Goal: Transaction & Acquisition: Purchase product/service

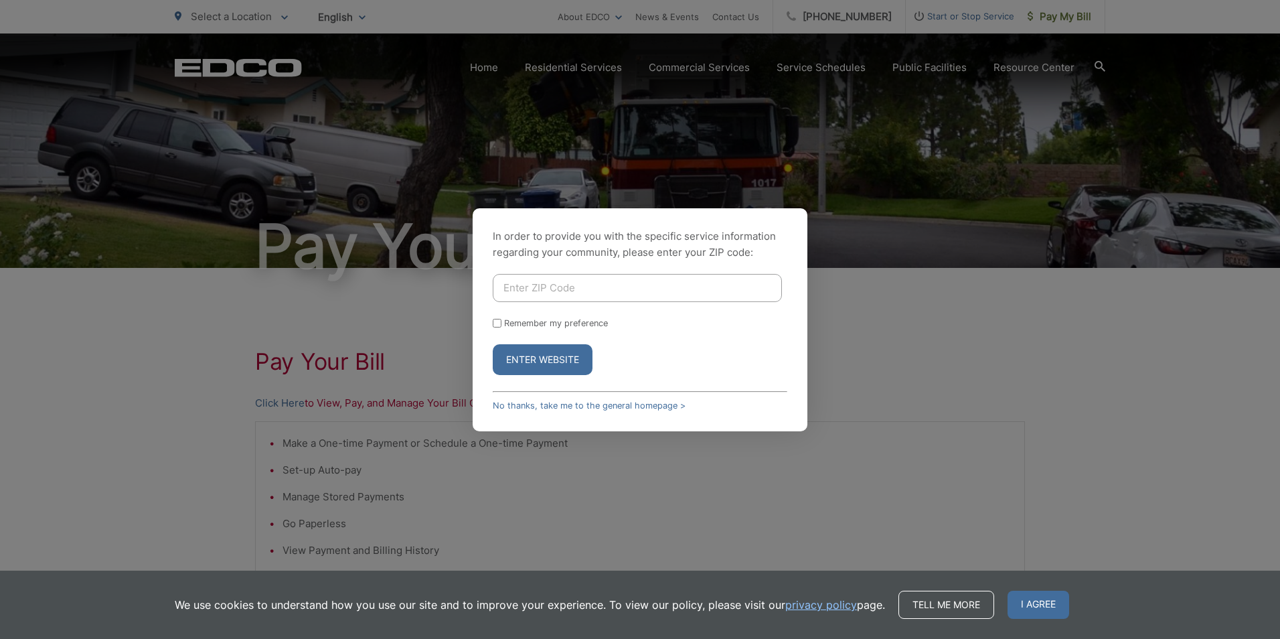
click at [560, 280] on input "Enter ZIP Code" at bounding box center [637, 288] width 289 height 28
type input "92083"
click at [544, 365] on button "Enter Website" at bounding box center [543, 359] width 100 height 31
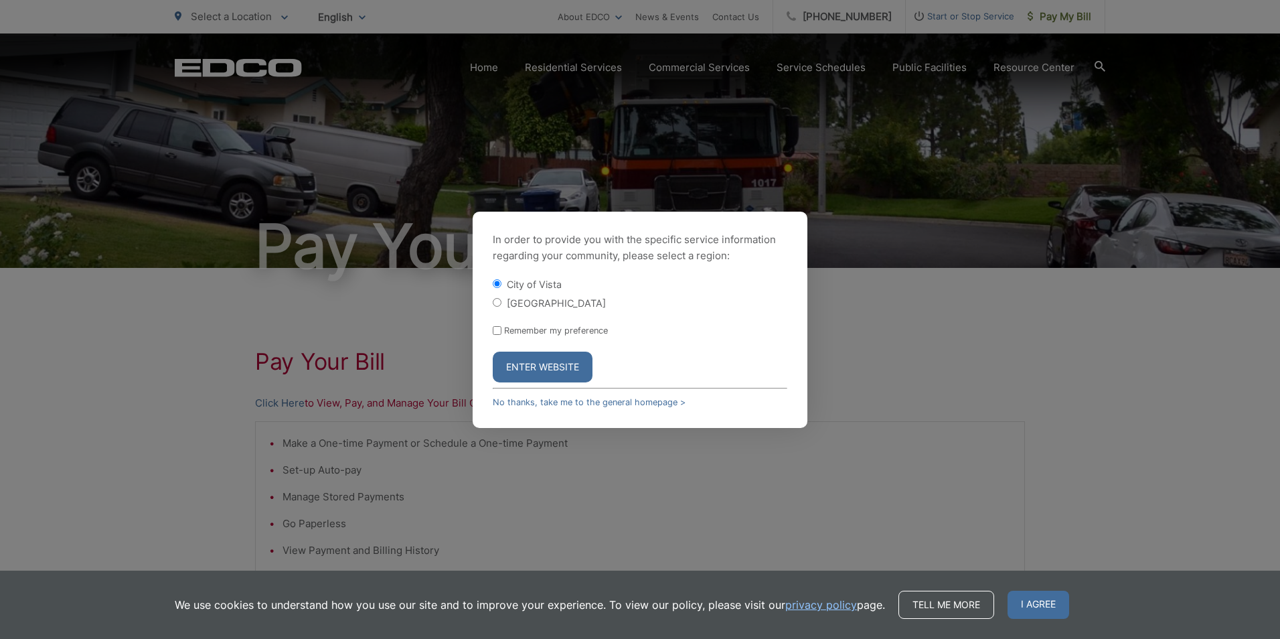
click at [541, 365] on button "Enter Website" at bounding box center [543, 366] width 100 height 31
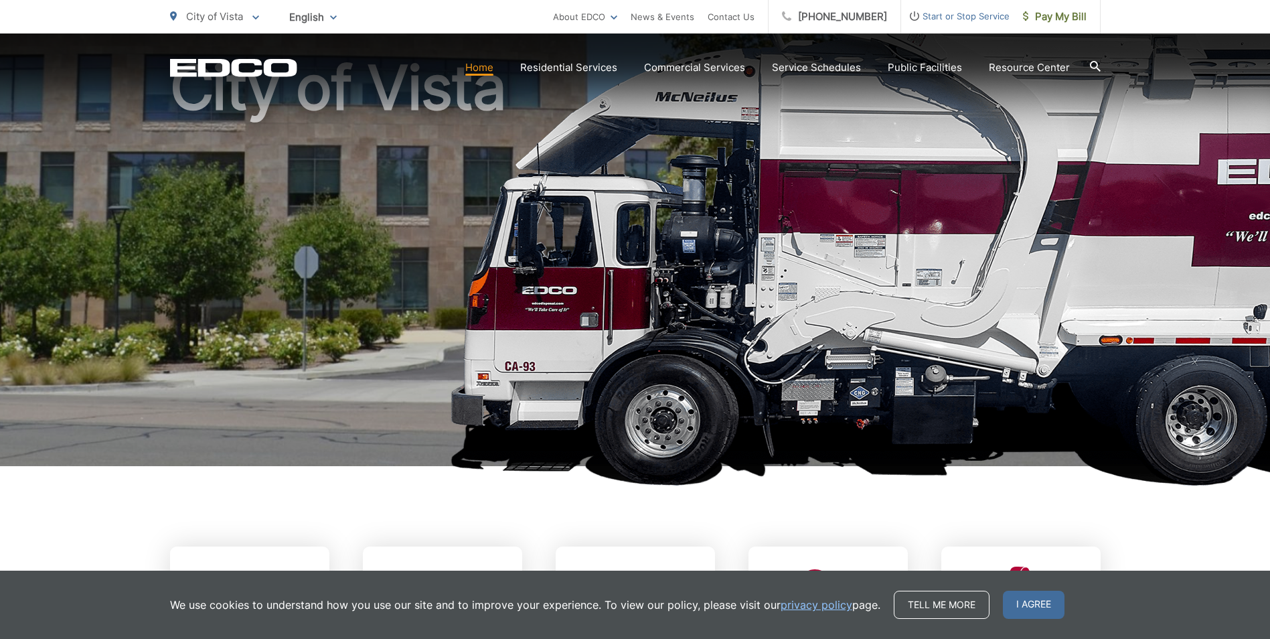
scroll to position [268, 0]
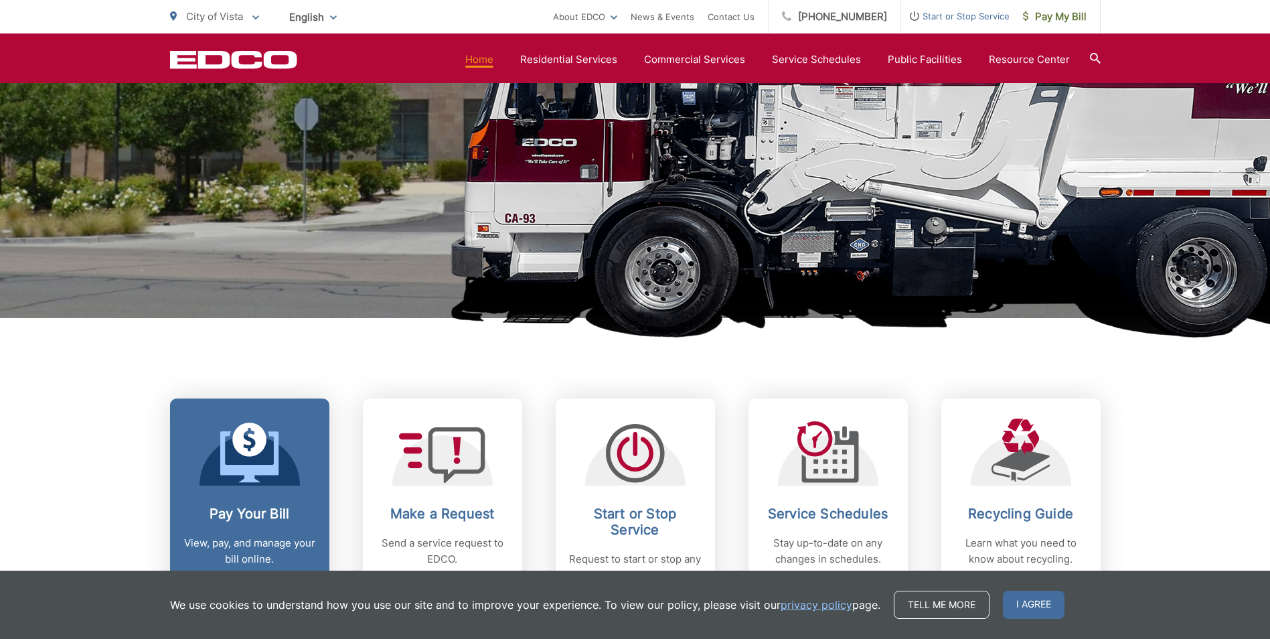
click at [261, 465] on icon at bounding box center [249, 456] width 58 height 51
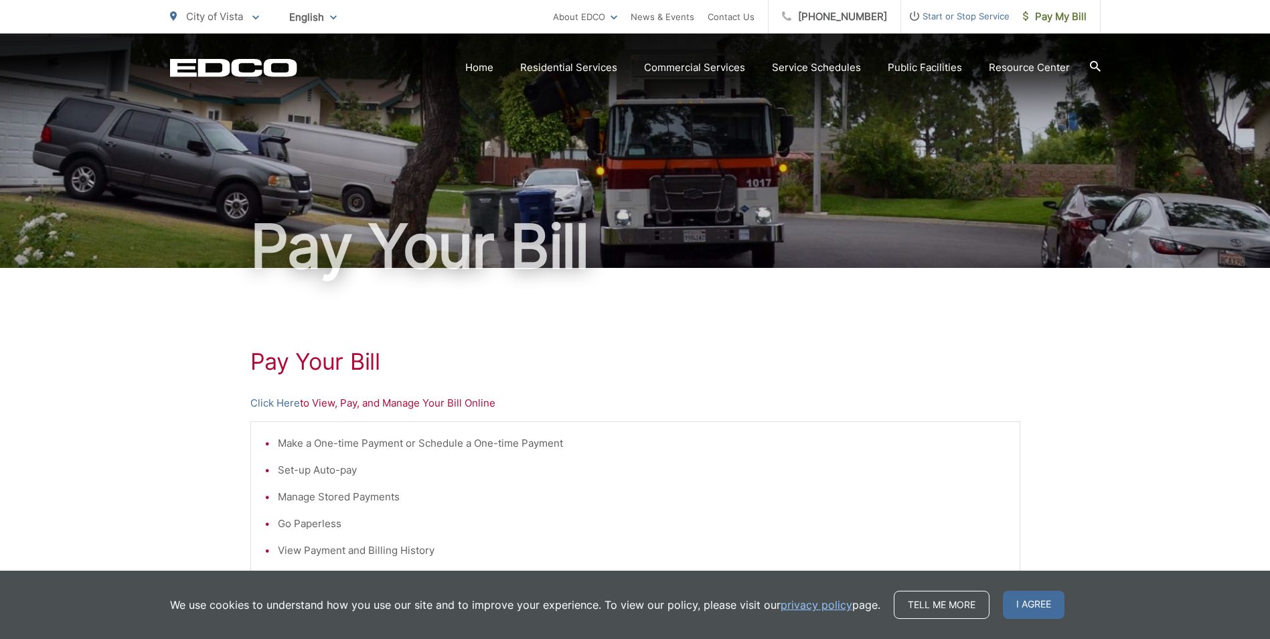
click at [320, 409] on p "Click Here to View, Pay, and Manage Your Bill Online" at bounding box center [635, 403] width 770 height 16
click at [321, 406] on p "Click Here to View, Pay, and Manage Your Bill Online" at bounding box center [635, 403] width 770 height 16
click at [289, 400] on link "Click Here" at bounding box center [275, 403] width 50 height 16
